Goal: Task Accomplishment & Management: Manage account settings

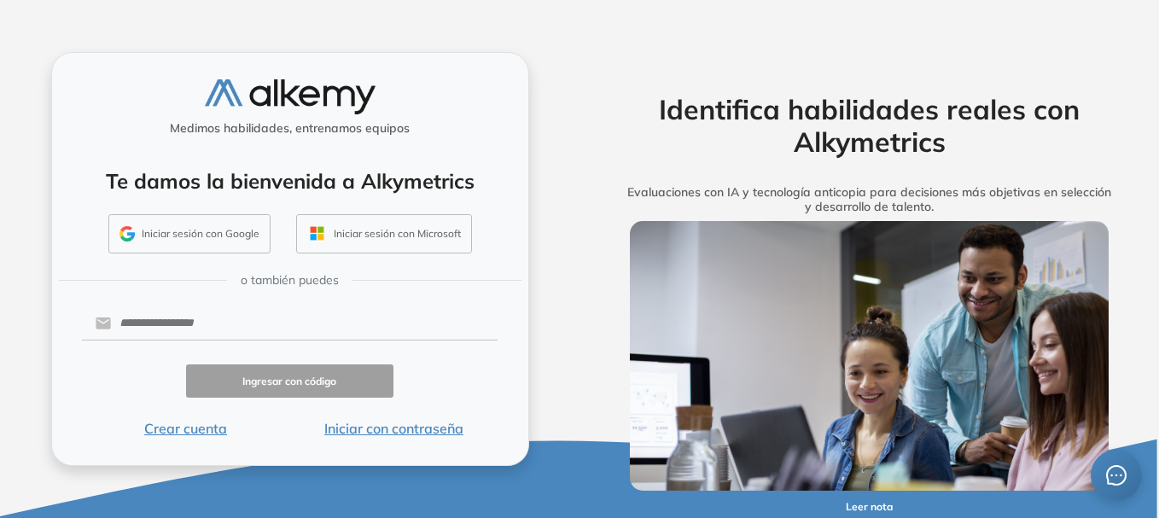
drag, startPoint x: 0, startPoint y: 0, endPoint x: 590, endPoint y: 130, distance: 604.4
click at [590, 130] on div "Identifica habilidades reales con Alkymetrics Evaluaciones con IA y tecnología …" at bounding box center [868, 259] width 579 height 518
click at [167, 325] on input "text" at bounding box center [304, 323] width 386 height 32
type input "**********"
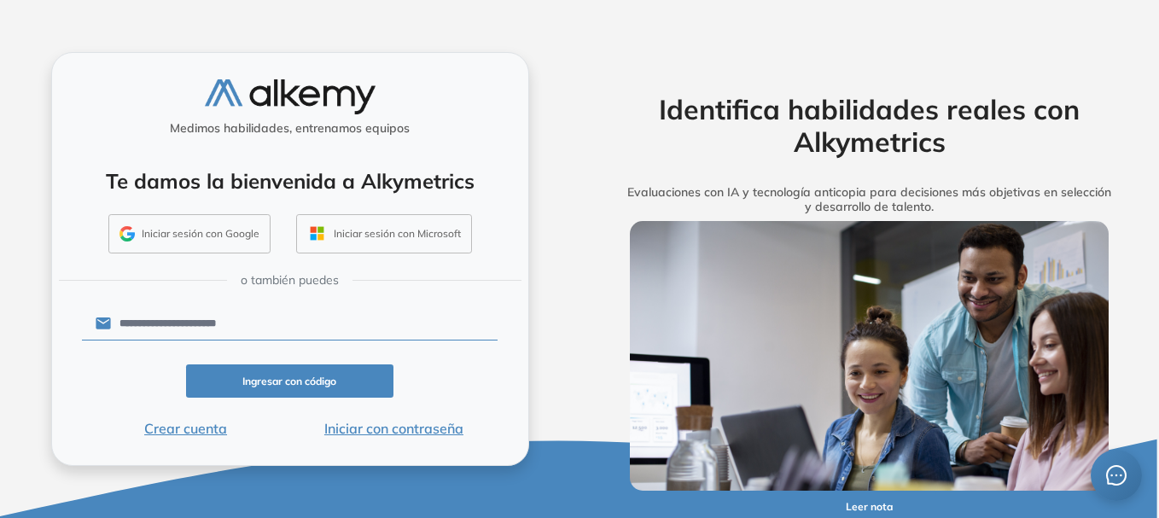
click at [279, 382] on button "Ingresar con código" at bounding box center [290, 380] width 208 height 33
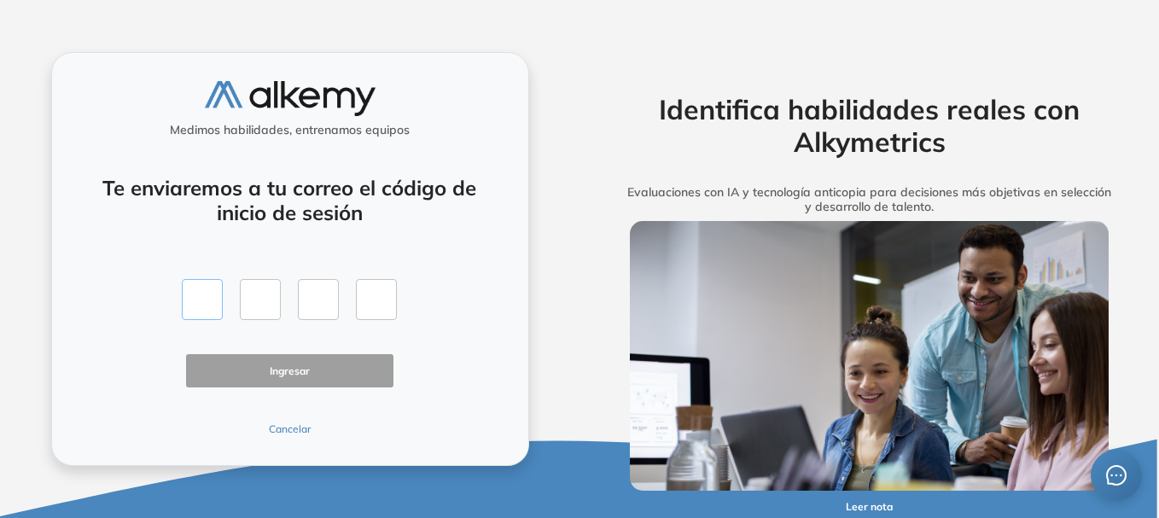
click at [192, 292] on input "text" at bounding box center [202, 299] width 41 height 41
type input "*"
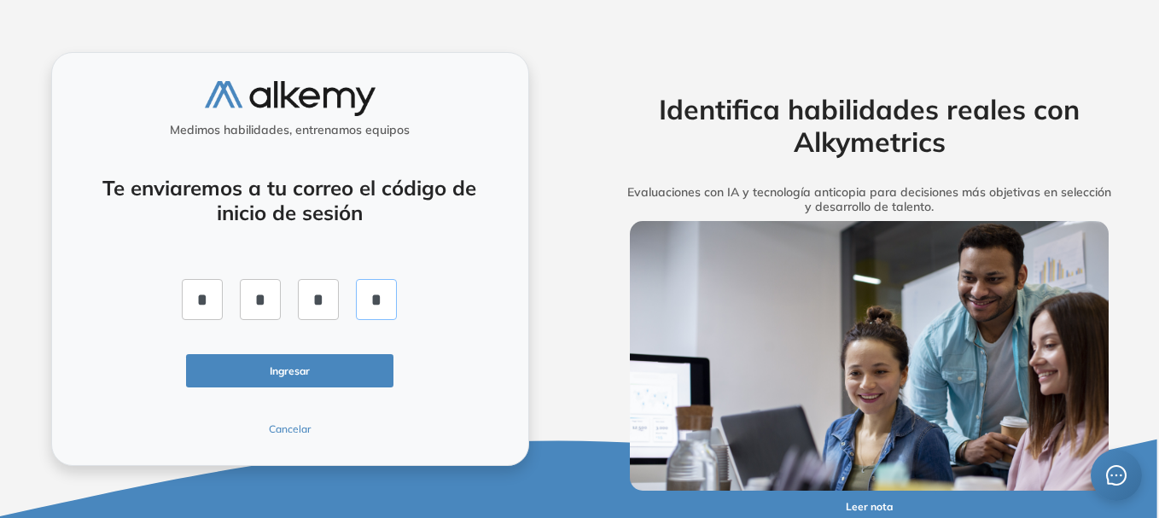
type input "*"
click at [284, 369] on button "Ingresar" at bounding box center [290, 370] width 208 height 33
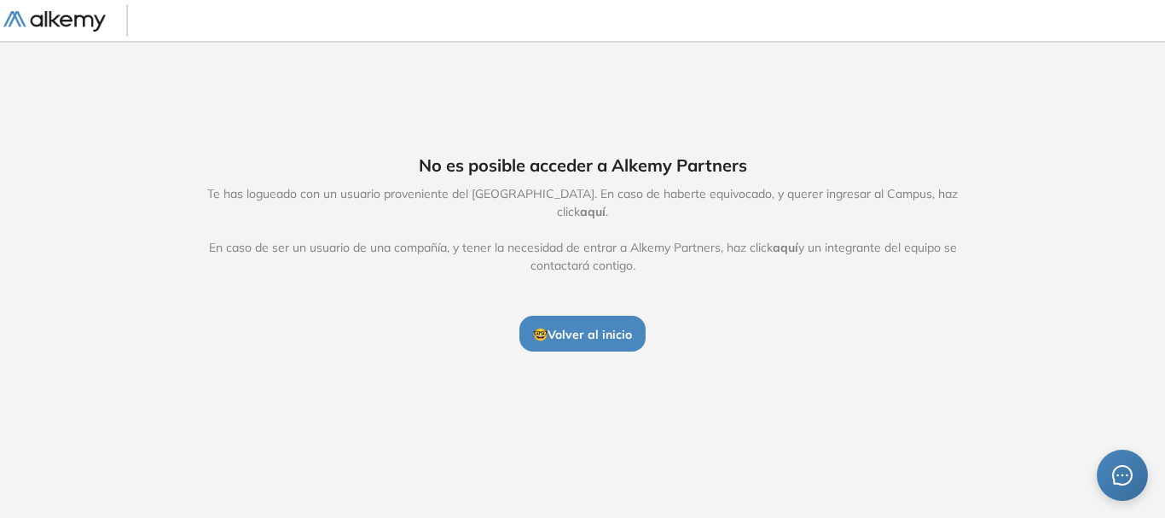
click at [606, 204] on span "aquí" at bounding box center [593, 211] width 26 height 15
click at [592, 316] on button "🤓 Volver al inicio" at bounding box center [583, 334] width 126 height 36
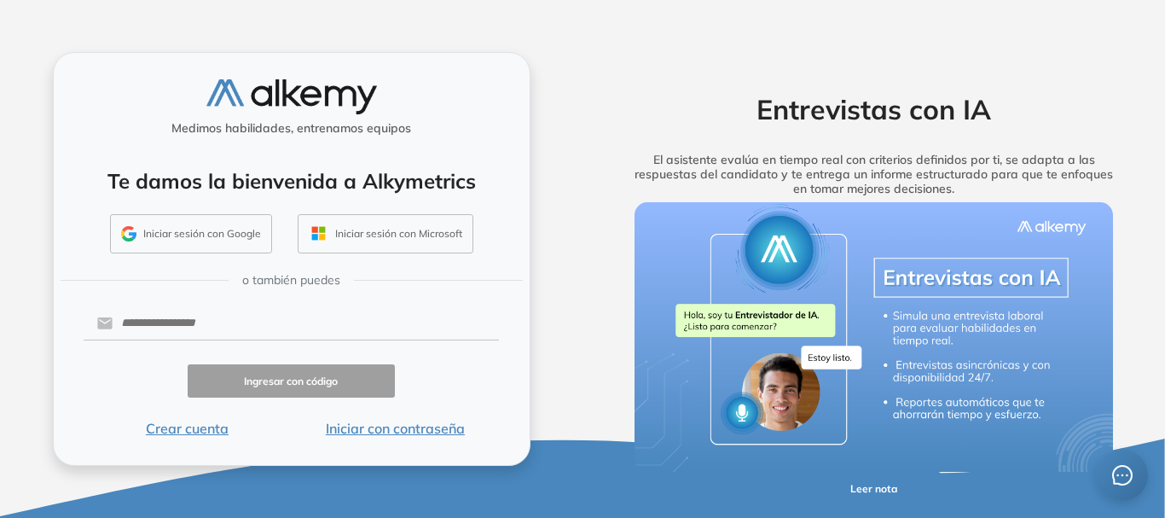
click at [370, 429] on button "Iniciar con contraseña" at bounding box center [395, 428] width 208 height 20
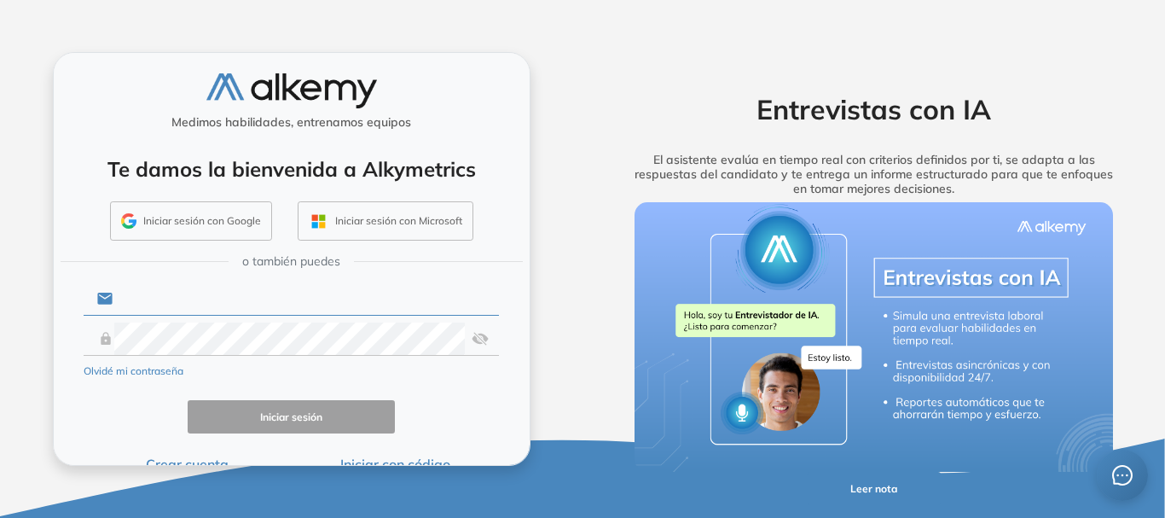
click at [206, 305] on input "text" at bounding box center [306, 298] width 386 height 32
type input "**********"
click at [154, 370] on button "Olvidé mi contraseña" at bounding box center [134, 370] width 100 height 15
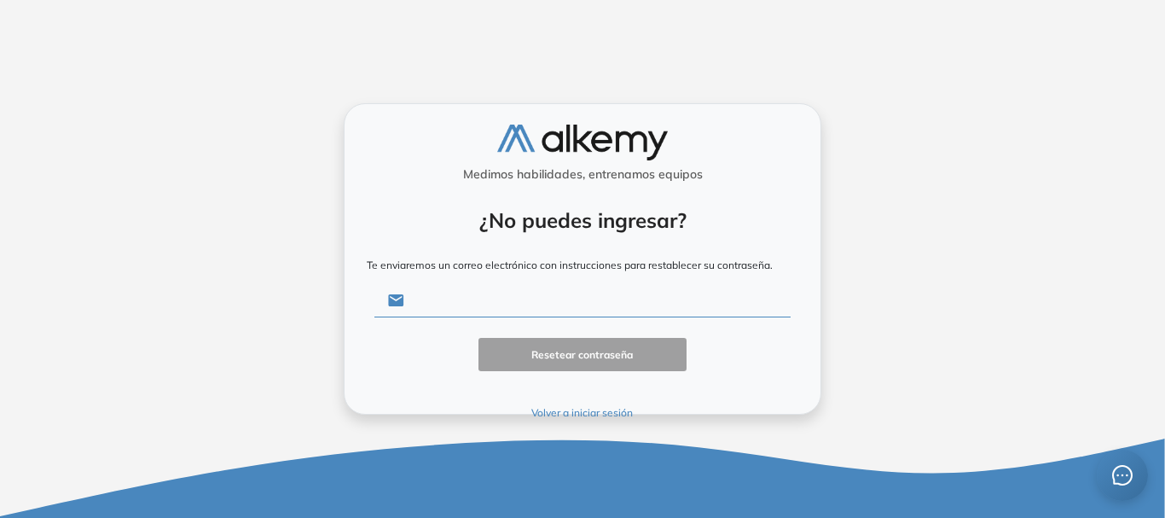
click at [479, 297] on input "text" at bounding box center [597, 300] width 386 height 32
type input "**********"
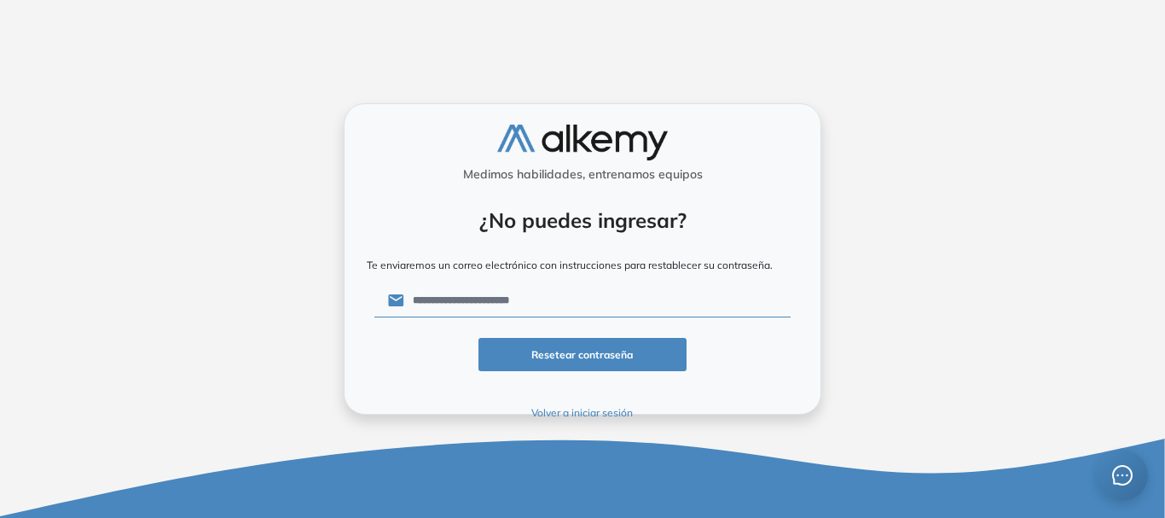
click at [585, 361] on button "Resetear contraseña" at bounding box center [583, 354] width 208 height 33
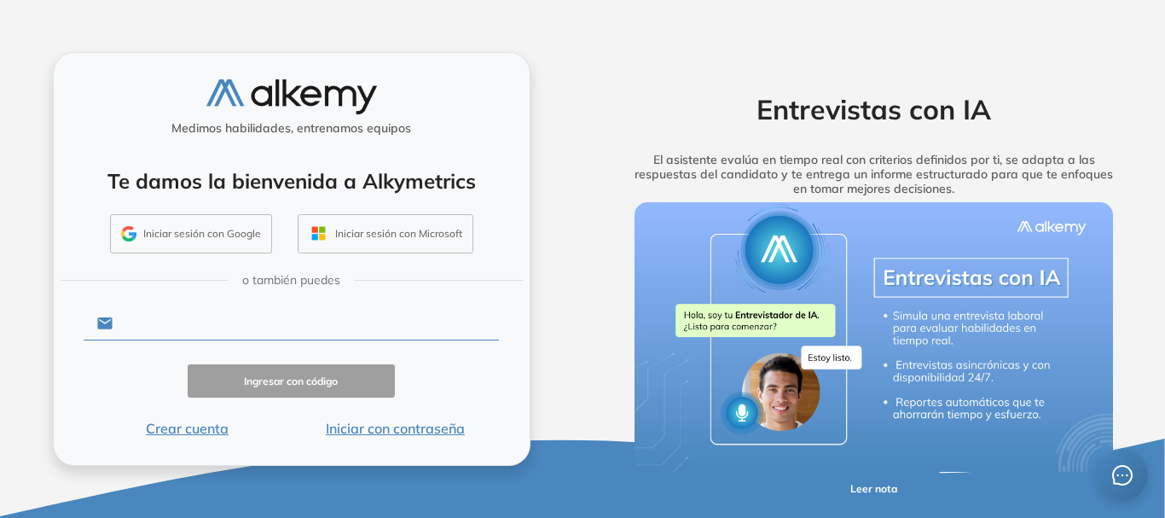
click at [158, 319] on input "text" at bounding box center [306, 323] width 386 height 32
type input "**********"
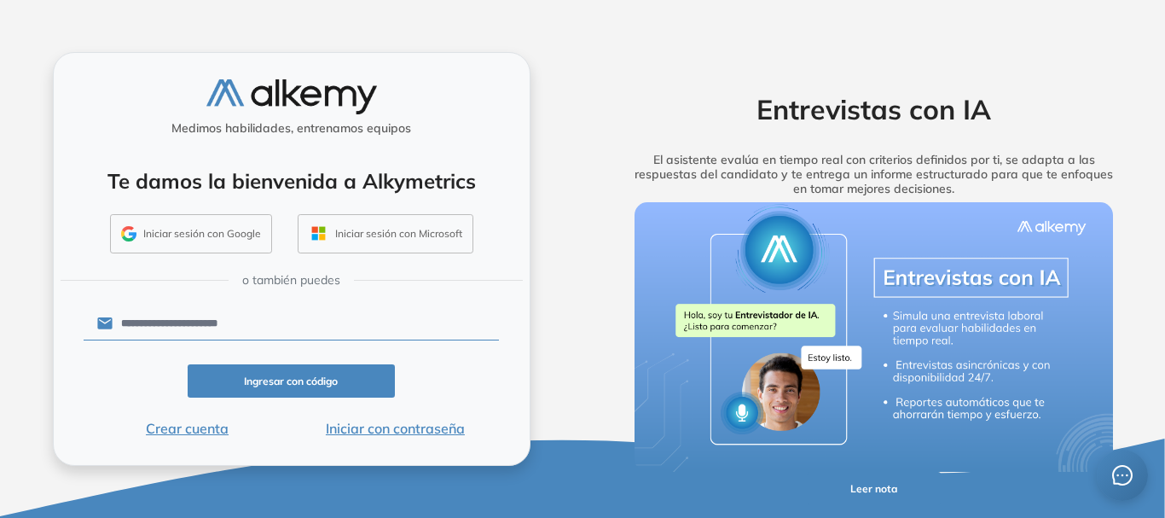
click at [268, 380] on button "Ingresar con código" at bounding box center [292, 380] width 208 height 33
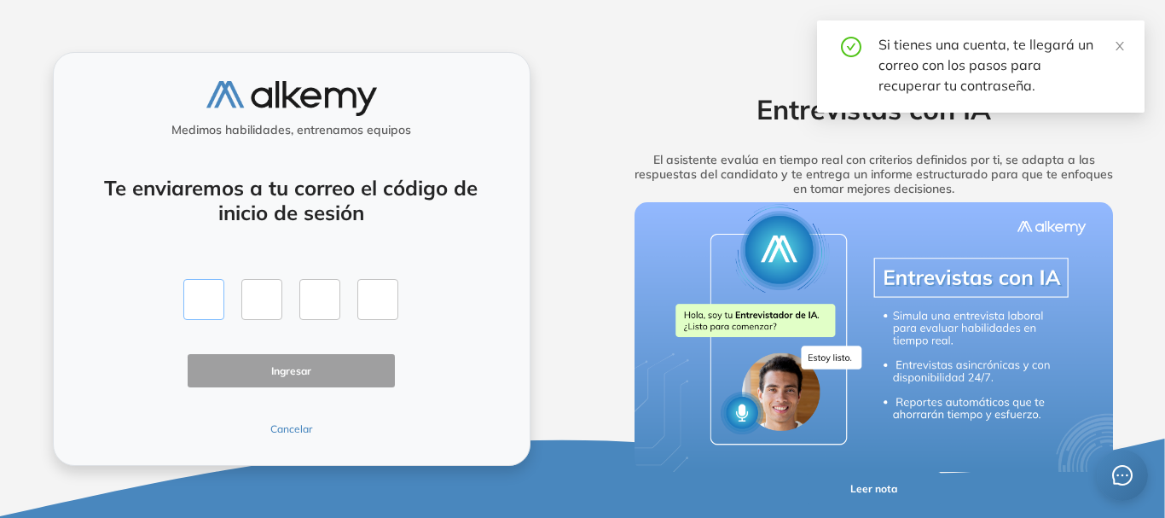
click at [206, 299] on input "text" at bounding box center [203, 299] width 41 height 41
type input "*"
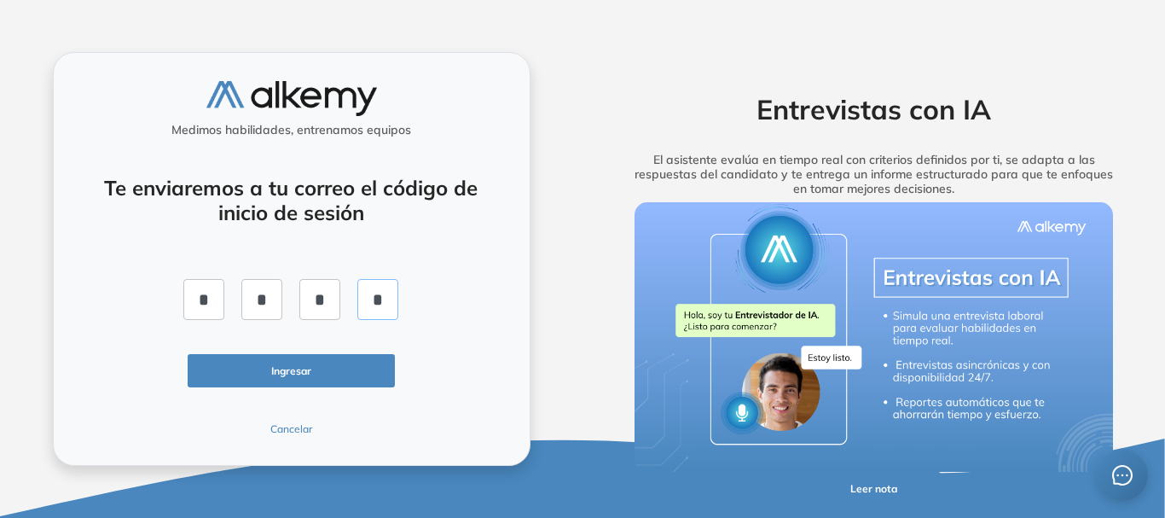
type input "*"
click at [276, 363] on button "Ingresar" at bounding box center [292, 370] width 208 height 33
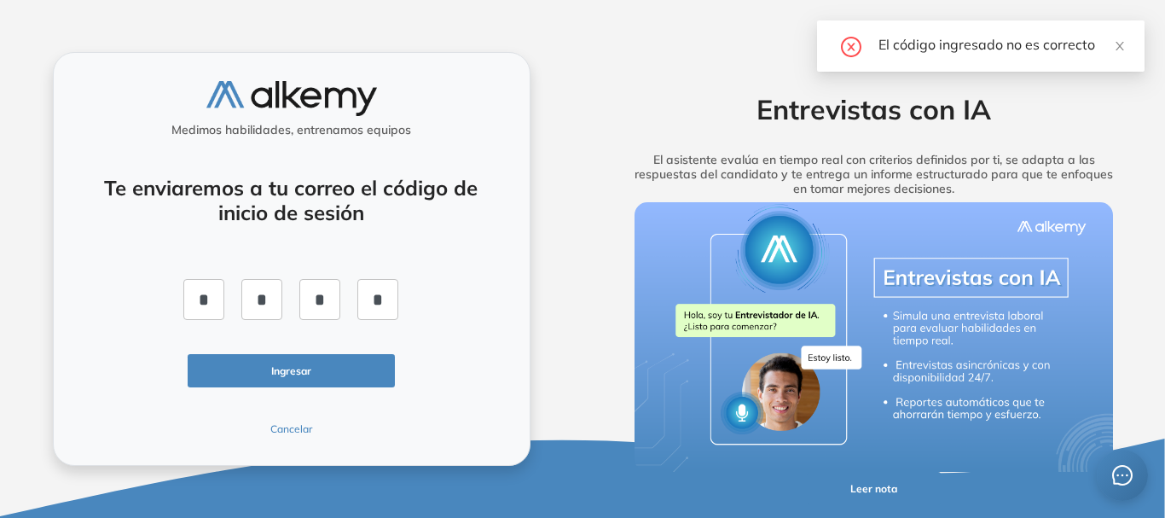
click at [288, 371] on button "Ingresar" at bounding box center [292, 370] width 208 height 33
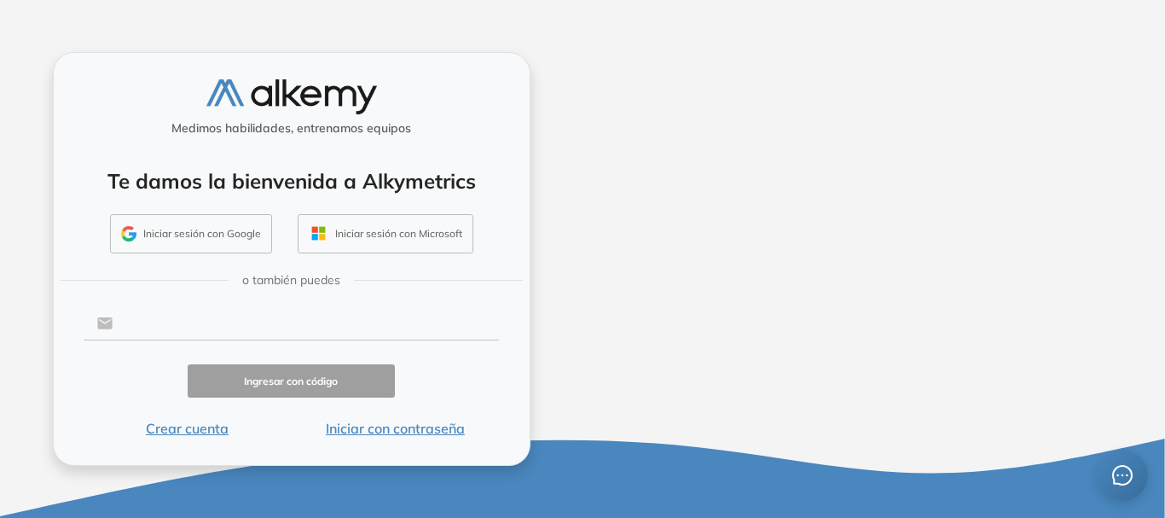
click at [171, 313] on input "text" at bounding box center [306, 323] width 386 height 32
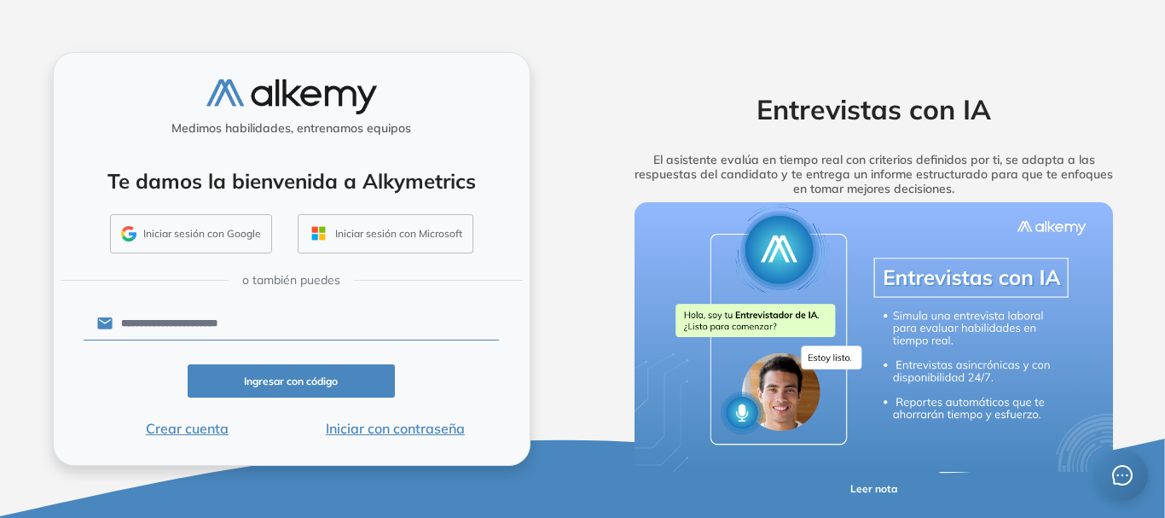
click at [412, 428] on button "Iniciar con contraseña" at bounding box center [395, 428] width 208 height 20
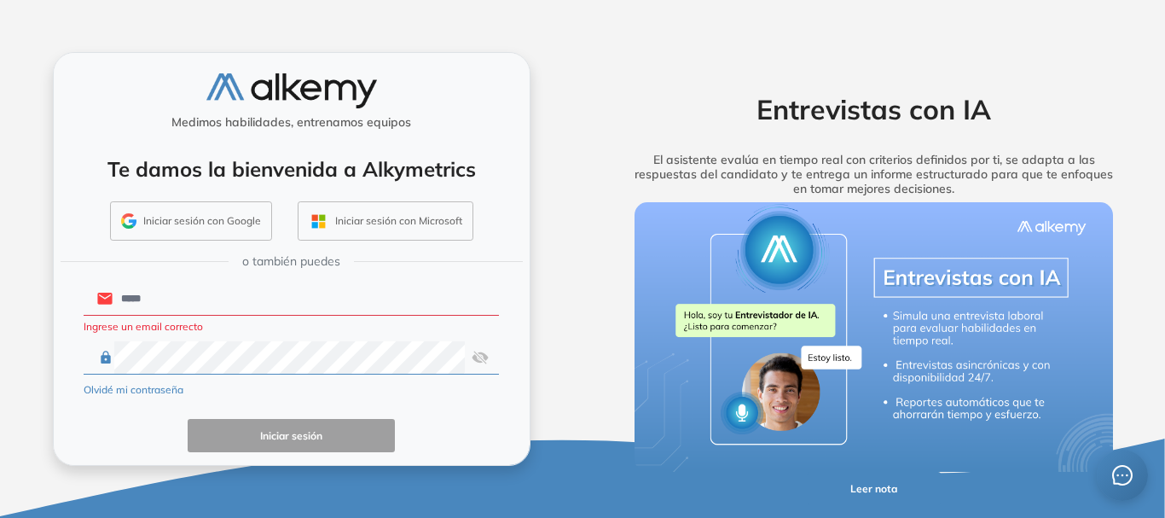
click at [168, 292] on input "*****" at bounding box center [306, 298] width 386 height 32
type input "*"
type input "**********"
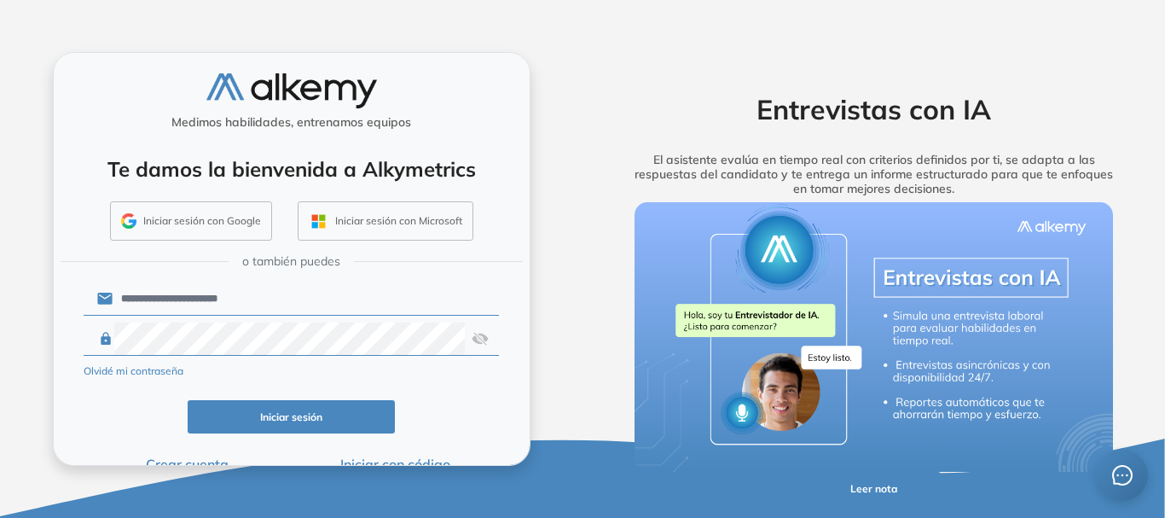
click at [294, 411] on button "Iniciar sesión" at bounding box center [292, 416] width 208 height 33
